Goal: Task Accomplishment & Management: Complete application form

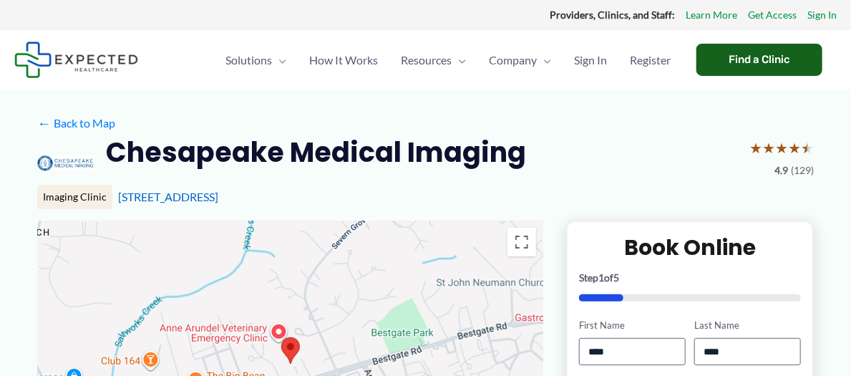
click at [730, 54] on div "Find a Clinic" at bounding box center [759, 60] width 126 height 32
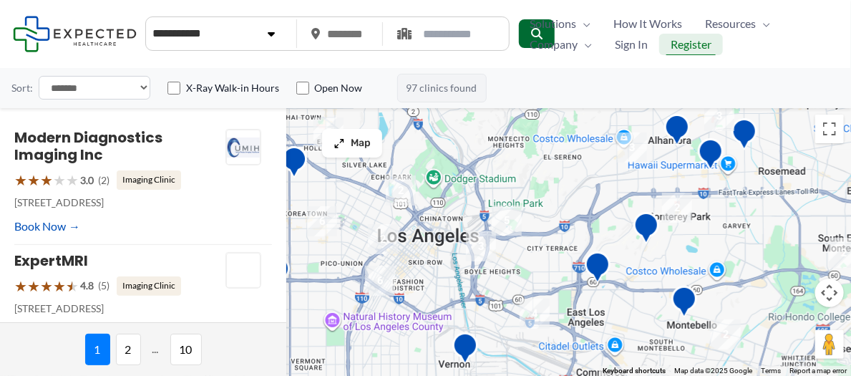
click at [694, 40] on span "Register" at bounding box center [691, 44] width 41 height 21
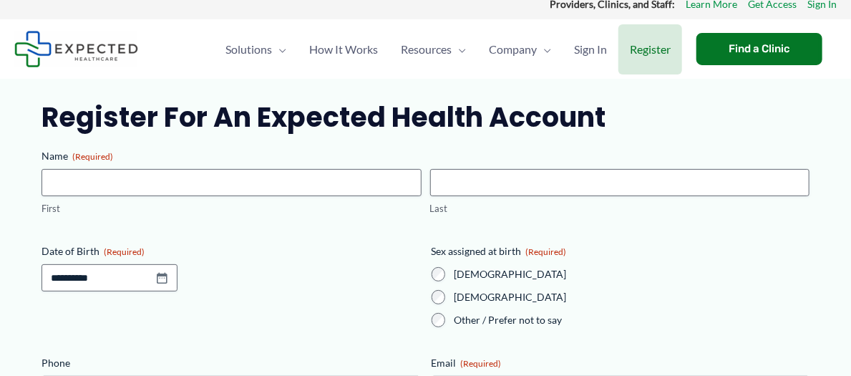
scroll to position [5, 0]
